Goal: Find specific page/section: Find specific page/section

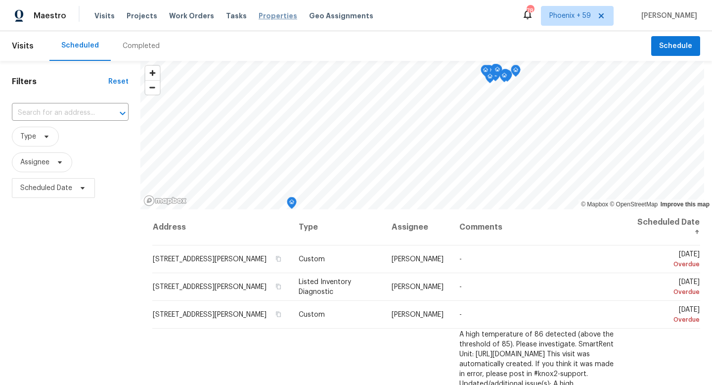
click at [262, 14] on span "Properties" at bounding box center [278, 16] width 39 height 10
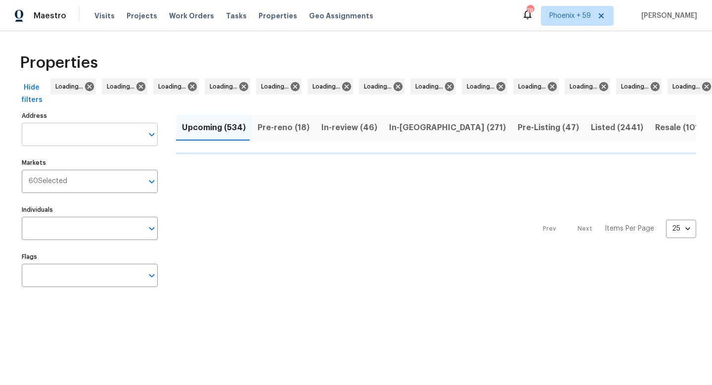
click at [81, 131] on input "Address" at bounding box center [82, 134] width 121 height 23
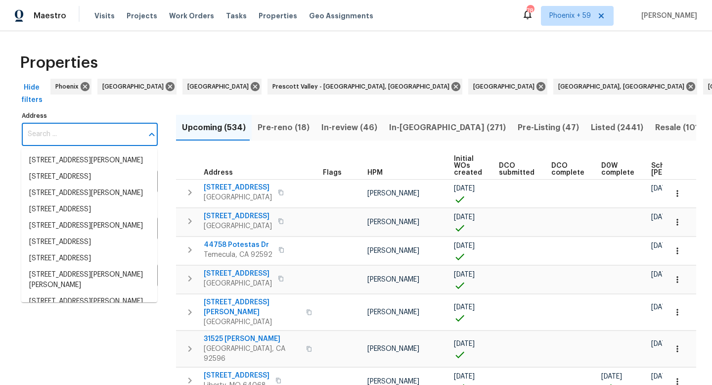
click at [81, 131] on input "Address" at bounding box center [82, 134] width 121 height 23
paste input "722 e 1300 n ogden"
type input "722 e 1300 n ogden"
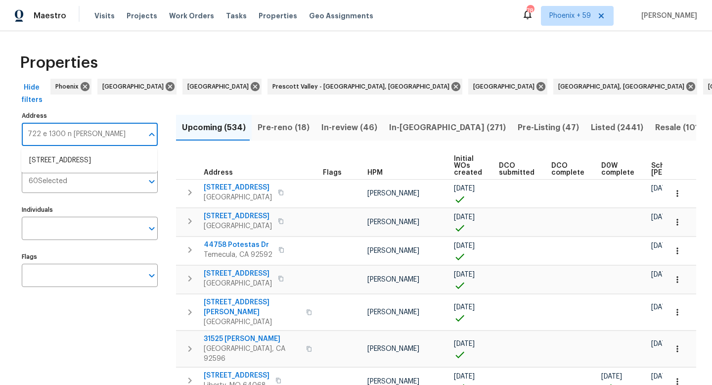
click at [83, 152] on li "722 E 1300 N Ogden UT 84404" at bounding box center [89, 160] width 136 height 16
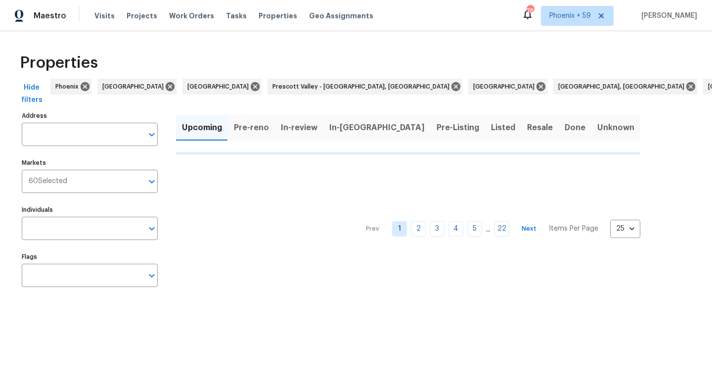
type input "722 E 1300 N Ogden UT 84404"
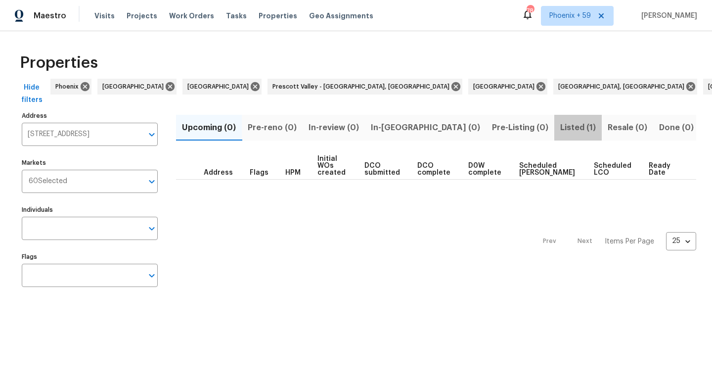
click at [560, 121] on span "Listed (1)" at bounding box center [578, 128] width 36 height 14
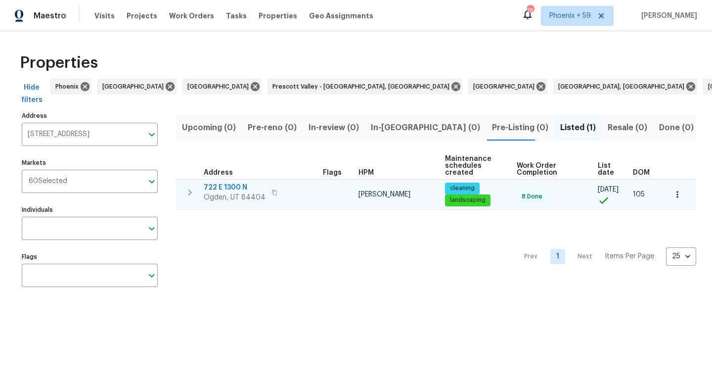
click at [238, 188] on span "722 E 1300 N" at bounding box center [235, 188] width 62 height 10
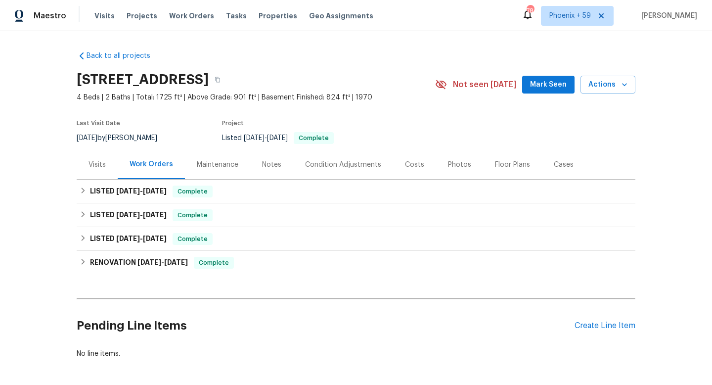
click at [212, 165] on div "Maintenance" at bounding box center [218, 165] width 42 height 10
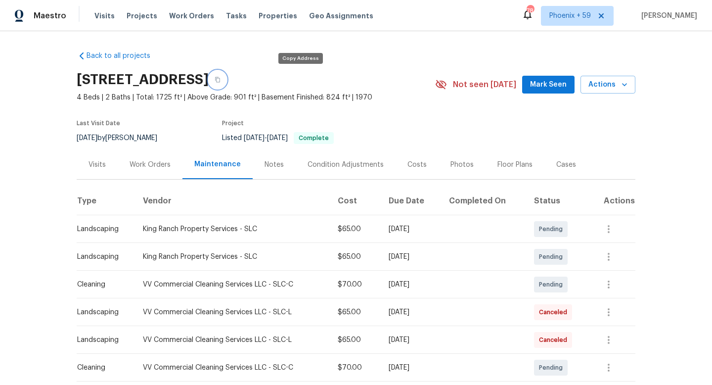
click at [221, 81] on icon "button" at bounding box center [218, 80] width 6 height 6
